Goal: Task Accomplishment & Management: Use online tool/utility

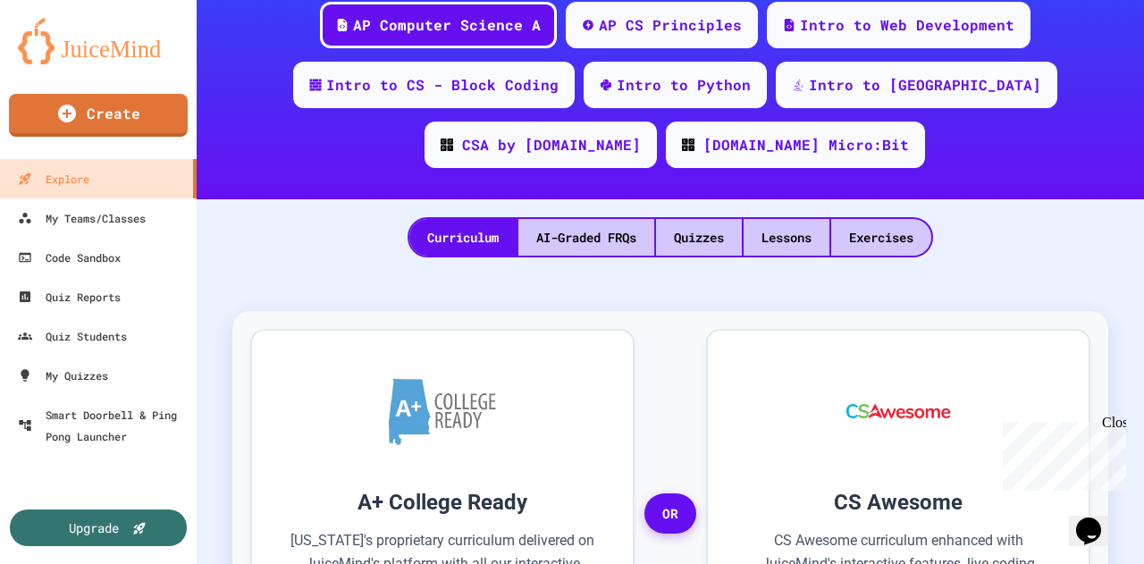
scroll to position [268, 0]
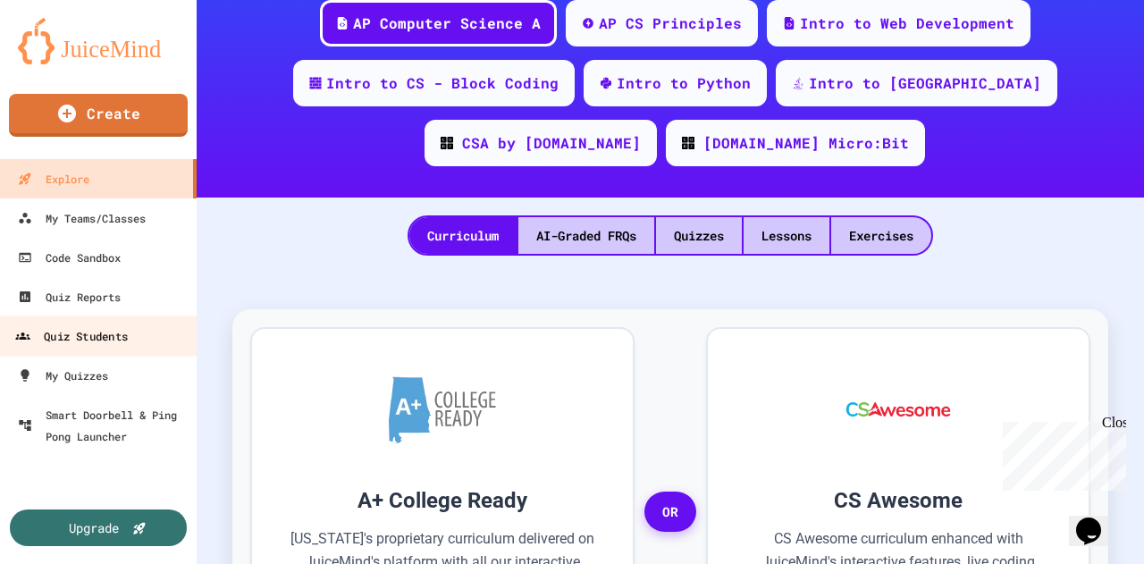
click at [85, 337] on div "Quiz Students" at bounding box center [71, 336] width 113 height 22
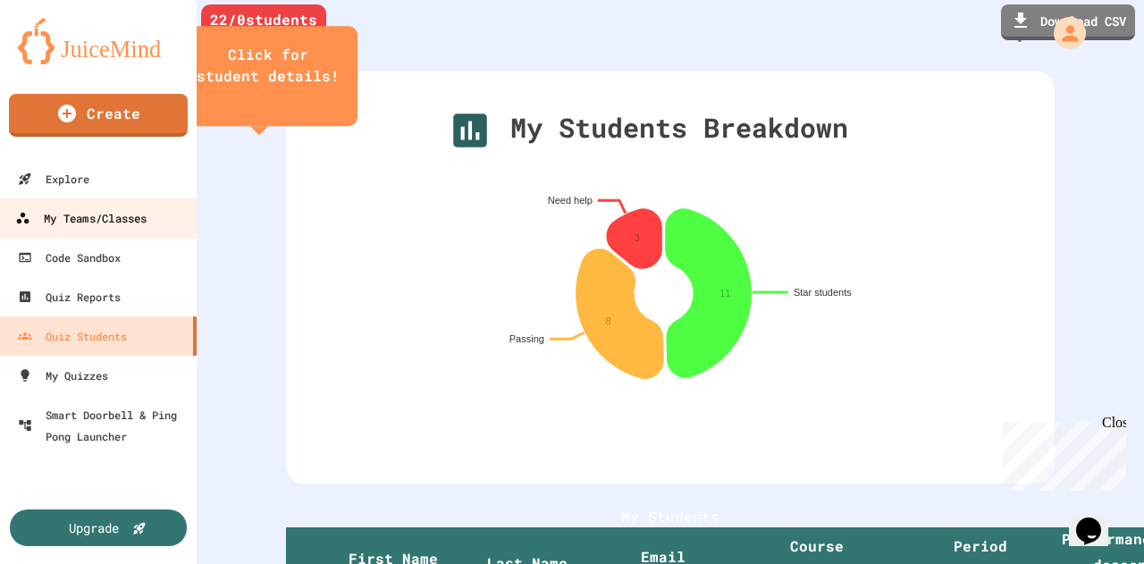
click at [95, 217] on div "My Teams/Classes" at bounding box center [80, 218] width 131 height 22
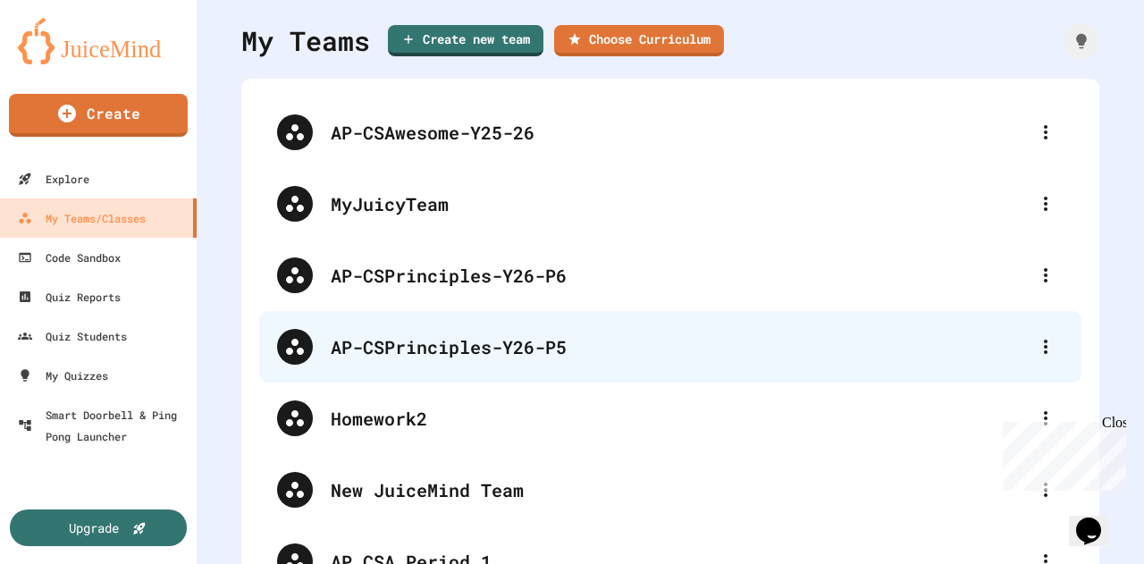
scroll to position [89, 0]
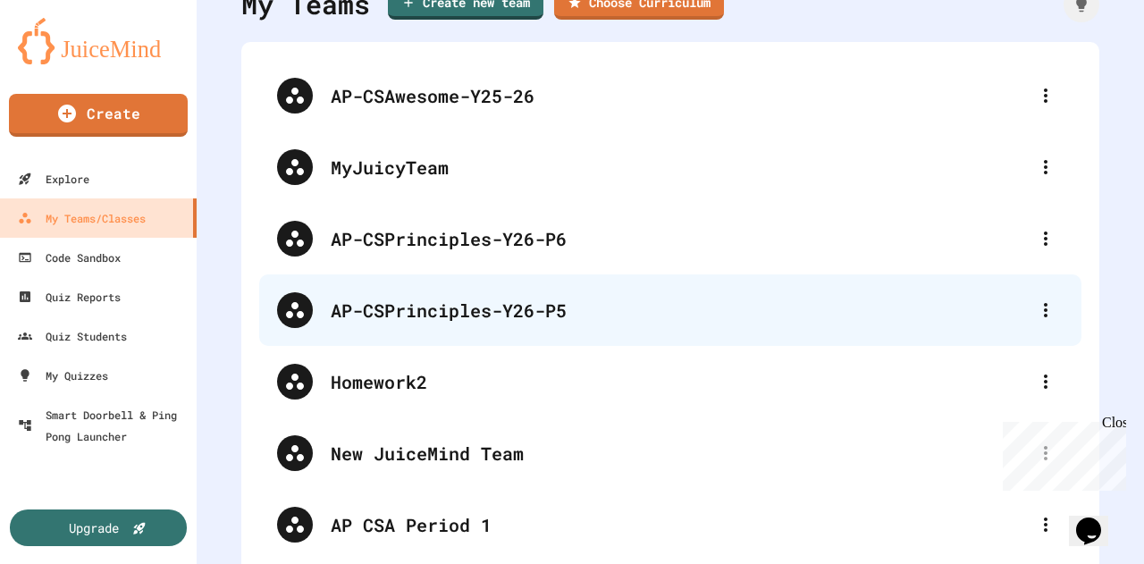
click at [522, 317] on div "AP-CSPrinciples-Y26-P5" at bounding box center [679, 310] width 697 height 27
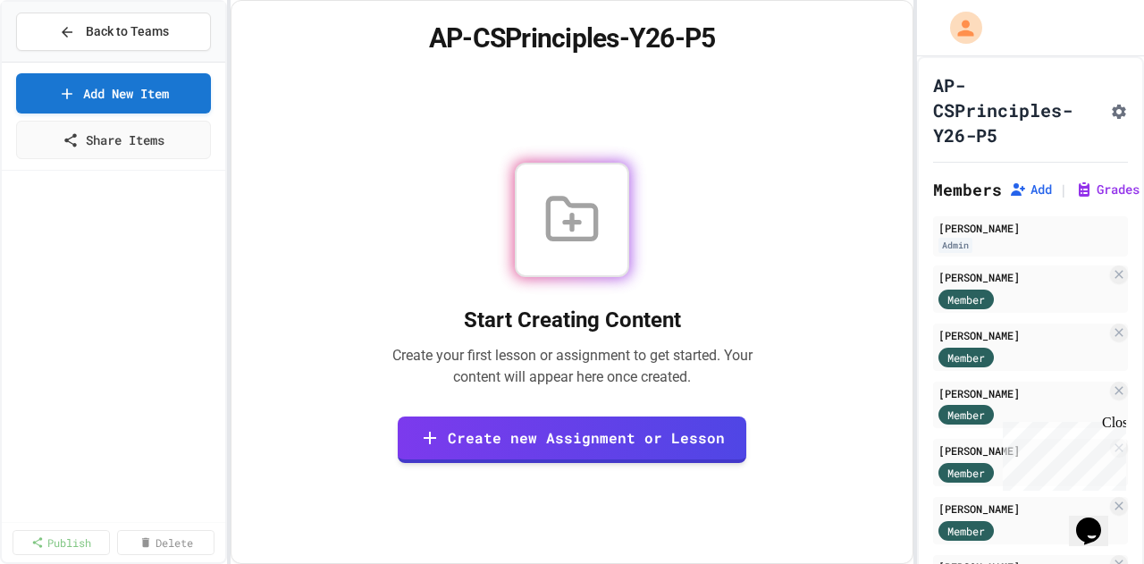
click at [1119, 422] on div "Close" at bounding box center [1113, 426] width 22 height 22
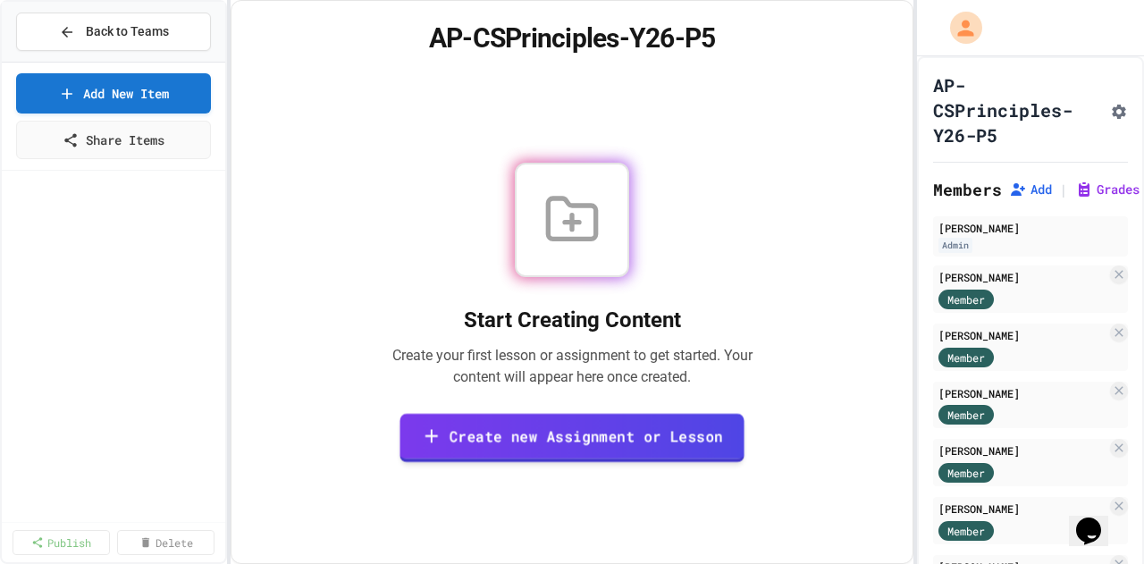
click at [545, 426] on link "Create new Assignment or Lesson" at bounding box center [572, 437] width 345 height 49
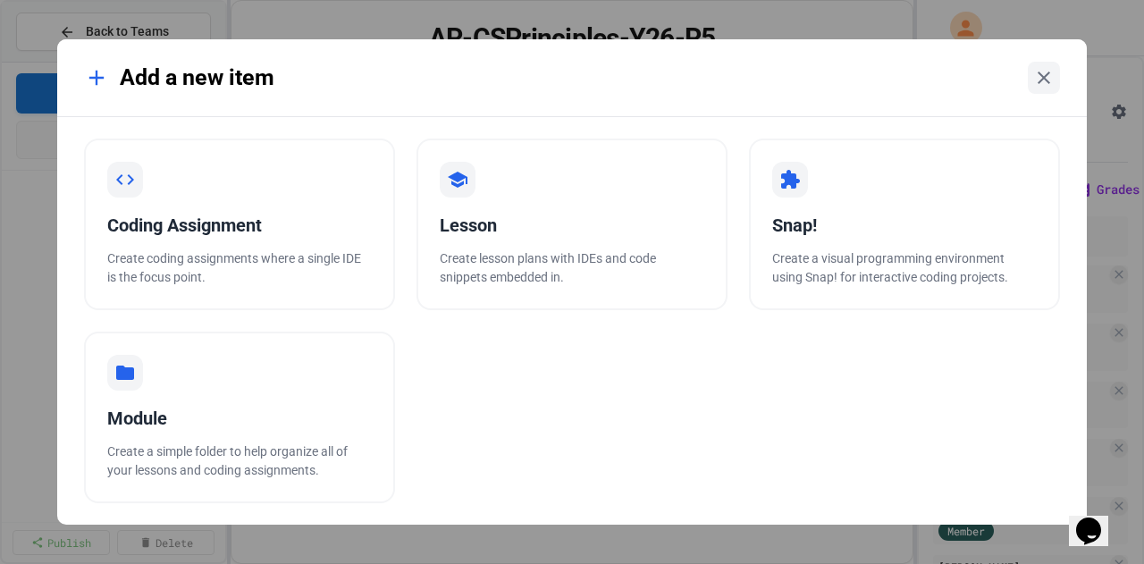
click at [1046, 81] on icon at bounding box center [1043, 77] width 21 height 21
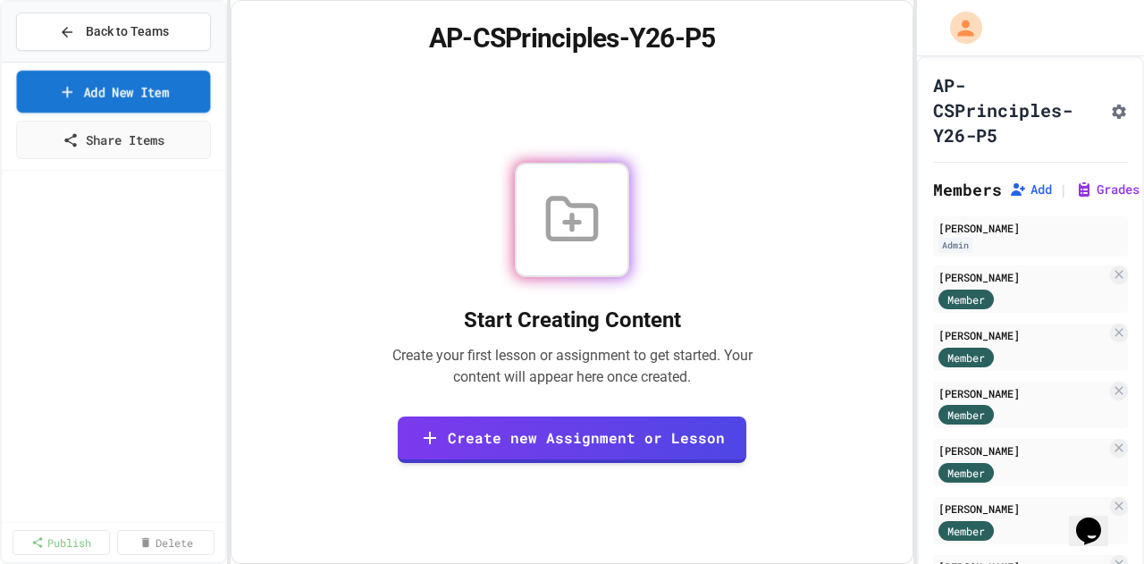
click at [126, 92] on link "Add New Item" at bounding box center [114, 92] width 194 height 42
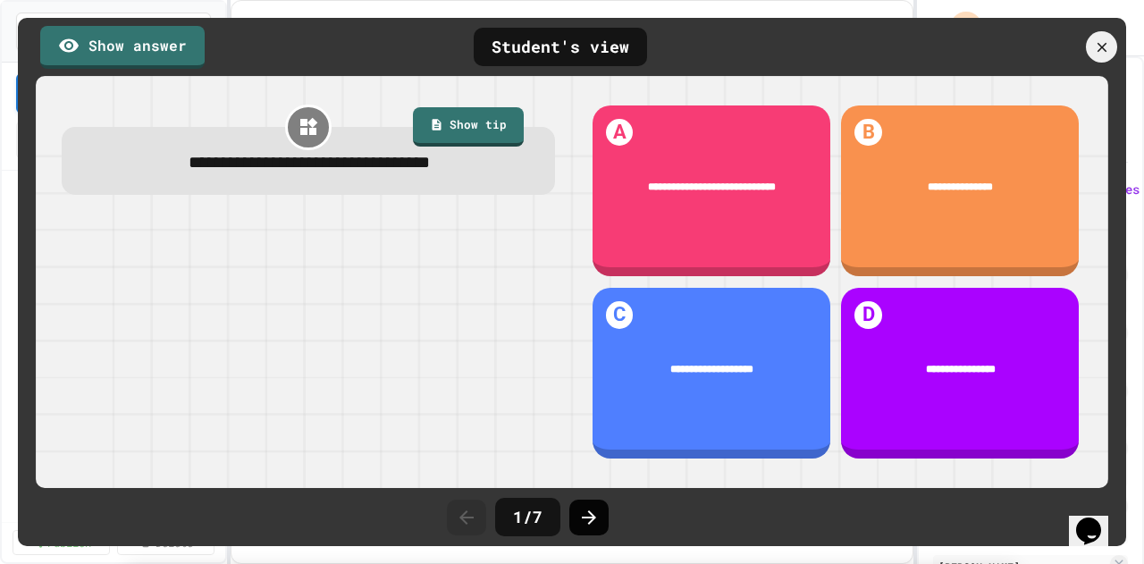
click at [602, 514] on div at bounding box center [588, 518] width 39 height 36
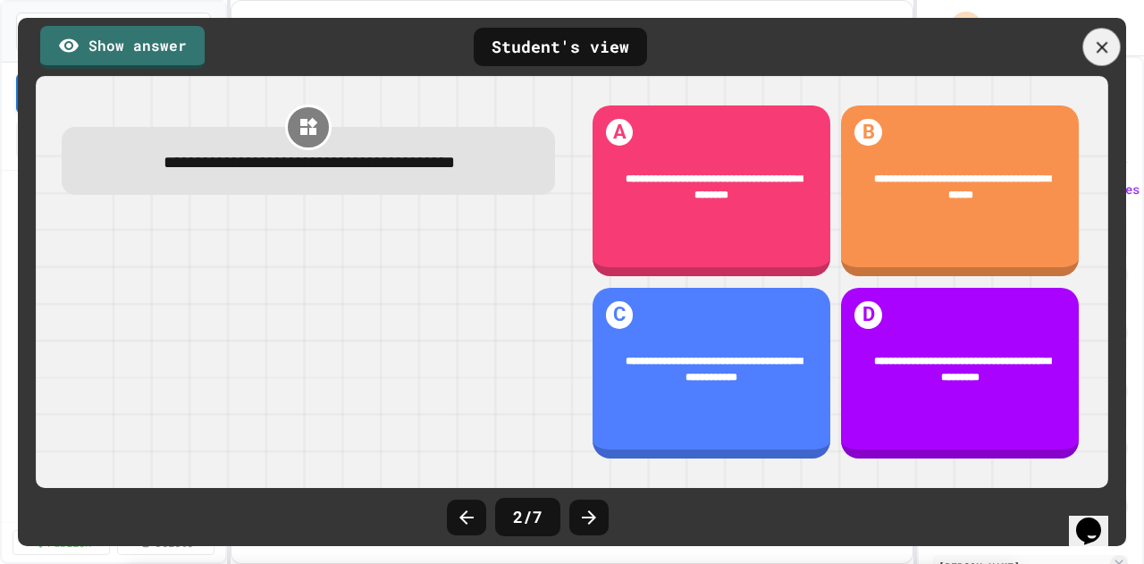
click at [1101, 49] on icon at bounding box center [1102, 48] width 20 height 20
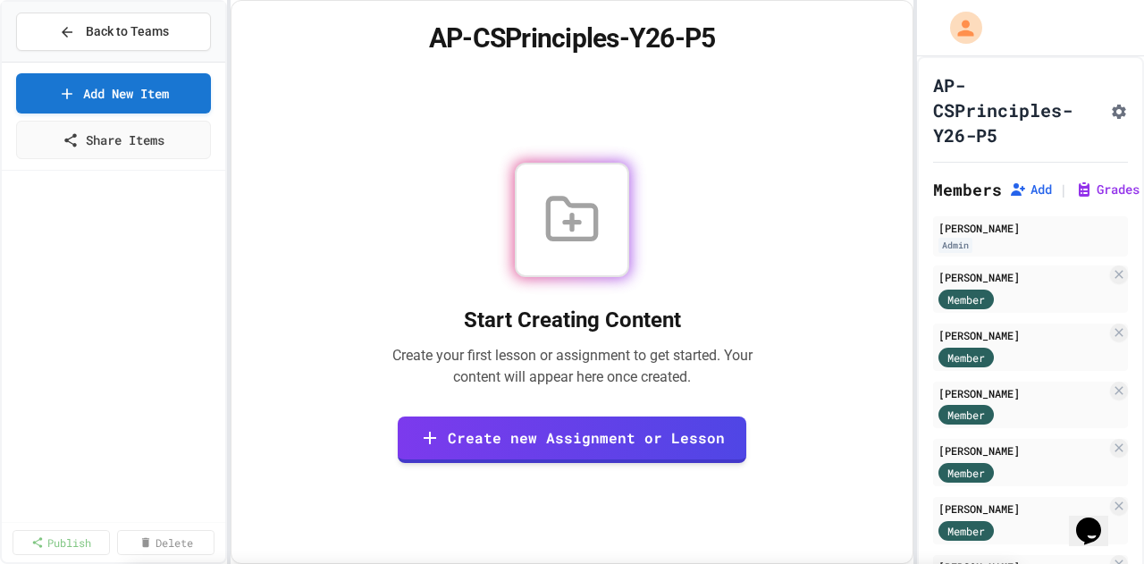
scroll to position [0, 0]
